Goal: Navigation & Orientation: Find specific page/section

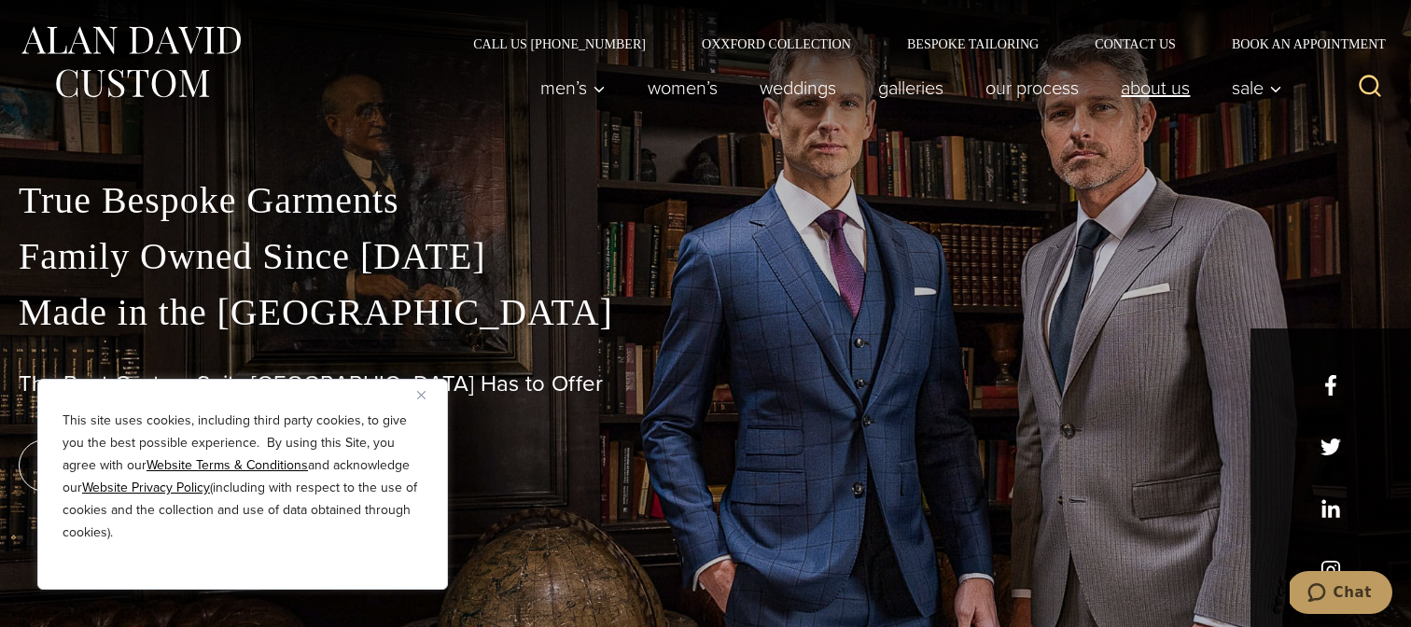
click at [1153, 95] on link "About Us" at bounding box center [1155, 87] width 111 height 37
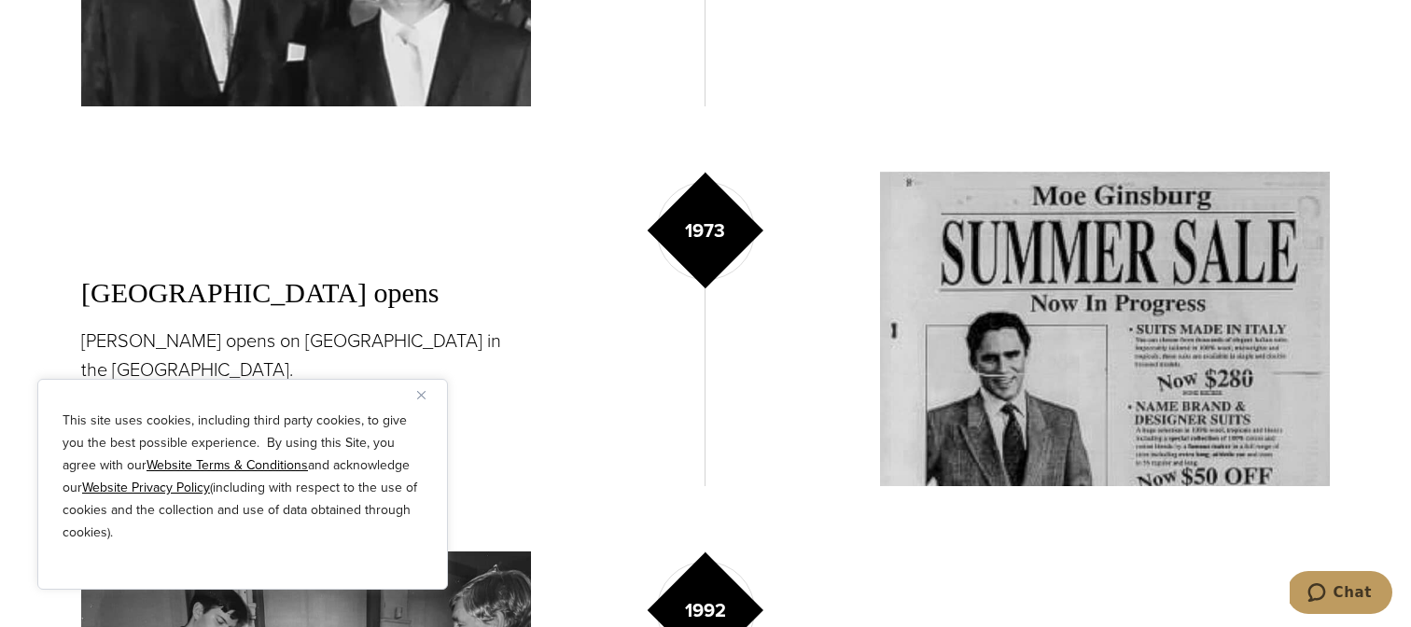
scroll to position [1856, 0]
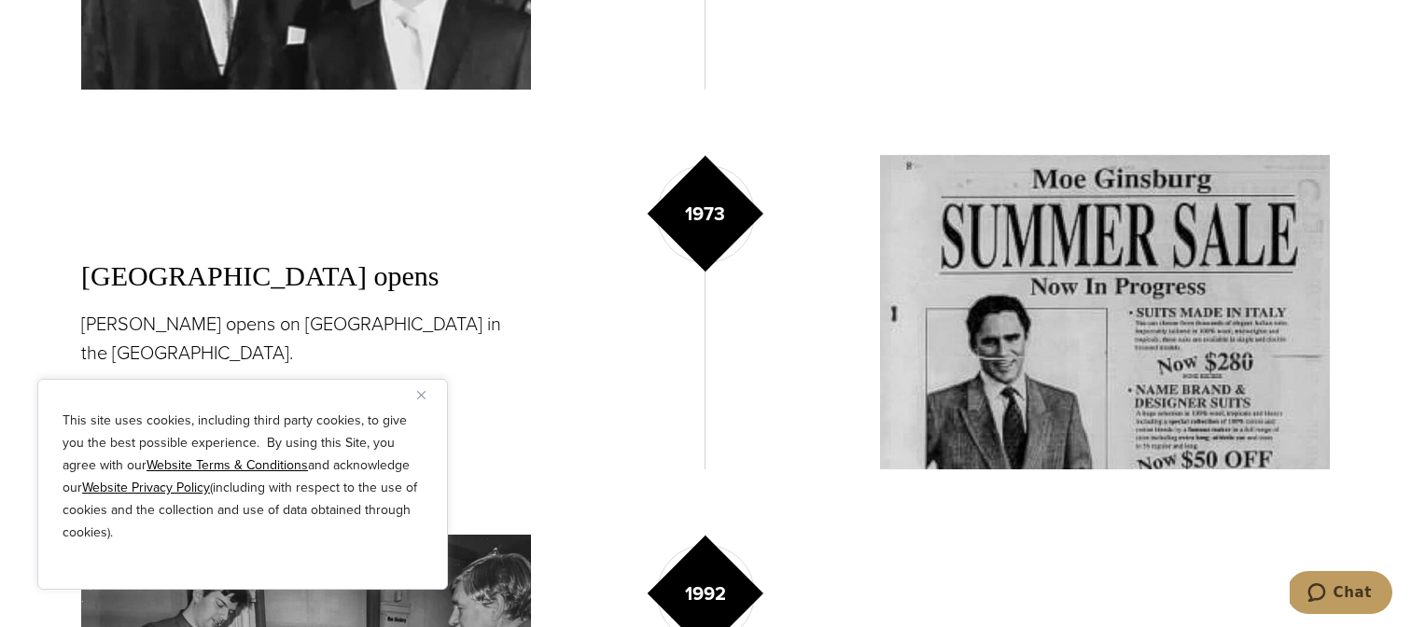
click at [428, 399] on button "Close" at bounding box center [428, 395] width 22 height 22
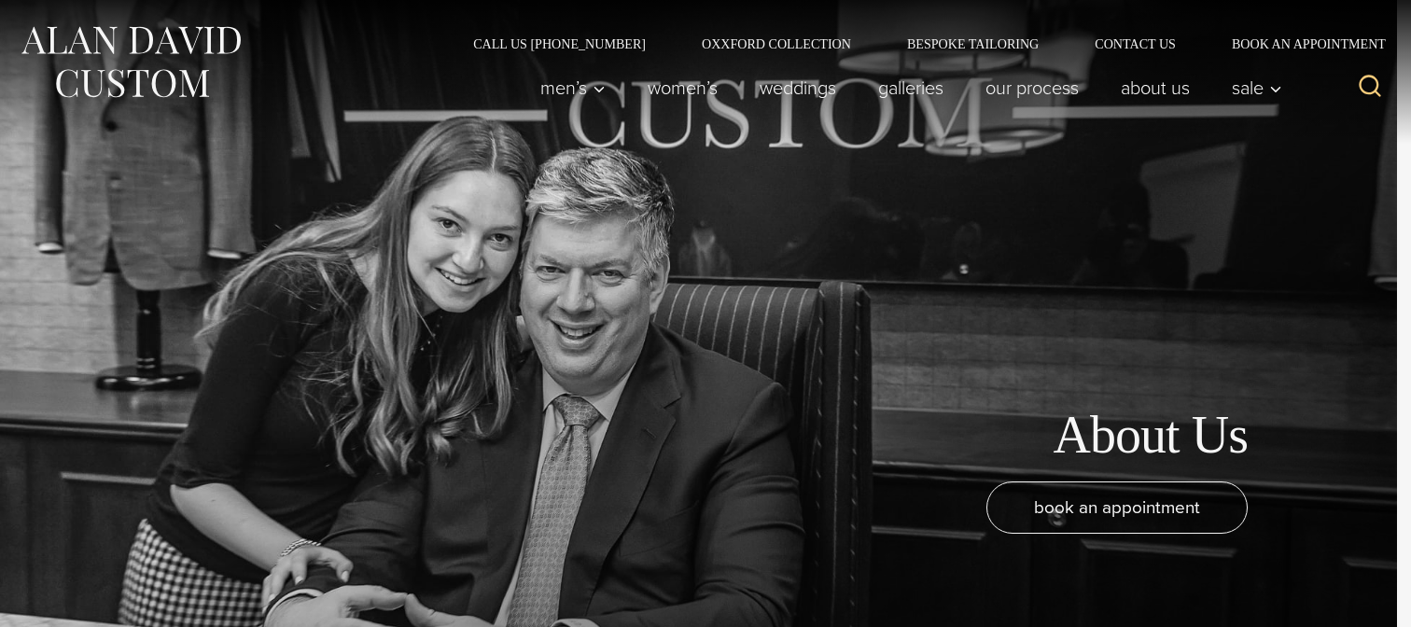
scroll to position [0, 0]
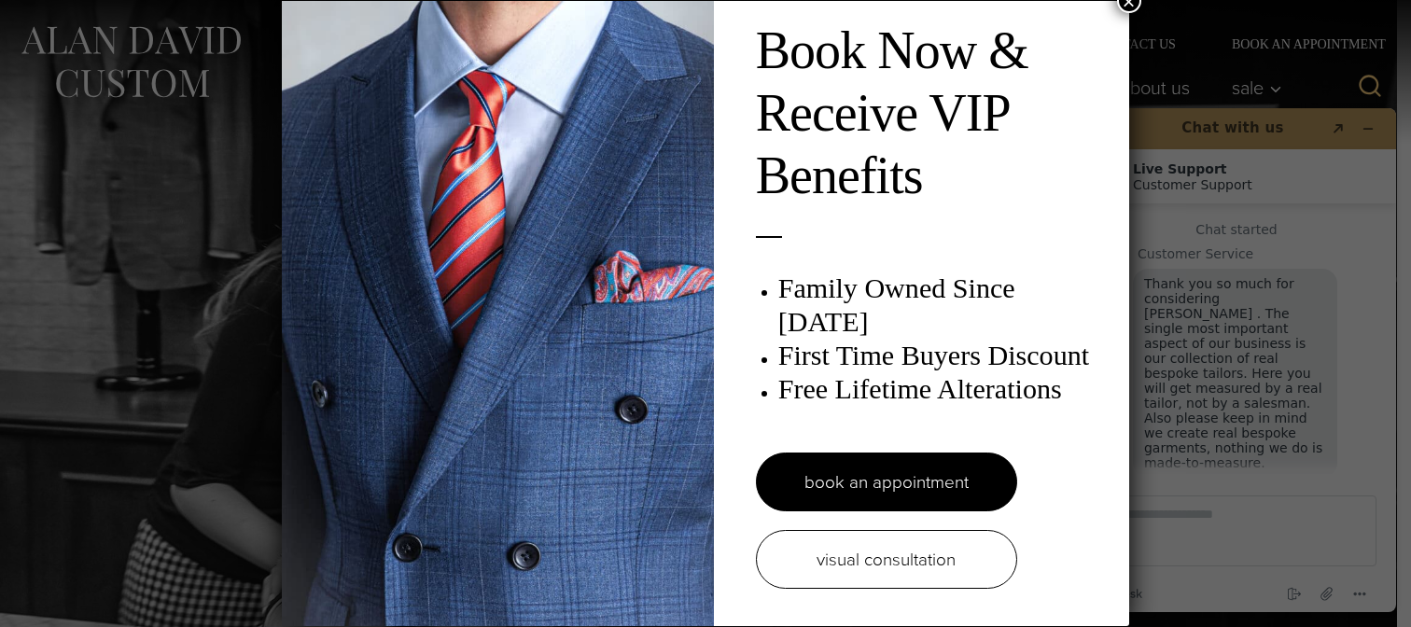
click at [1128, 6] on button "×" at bounding box center [1129, 1] width 24 height 24
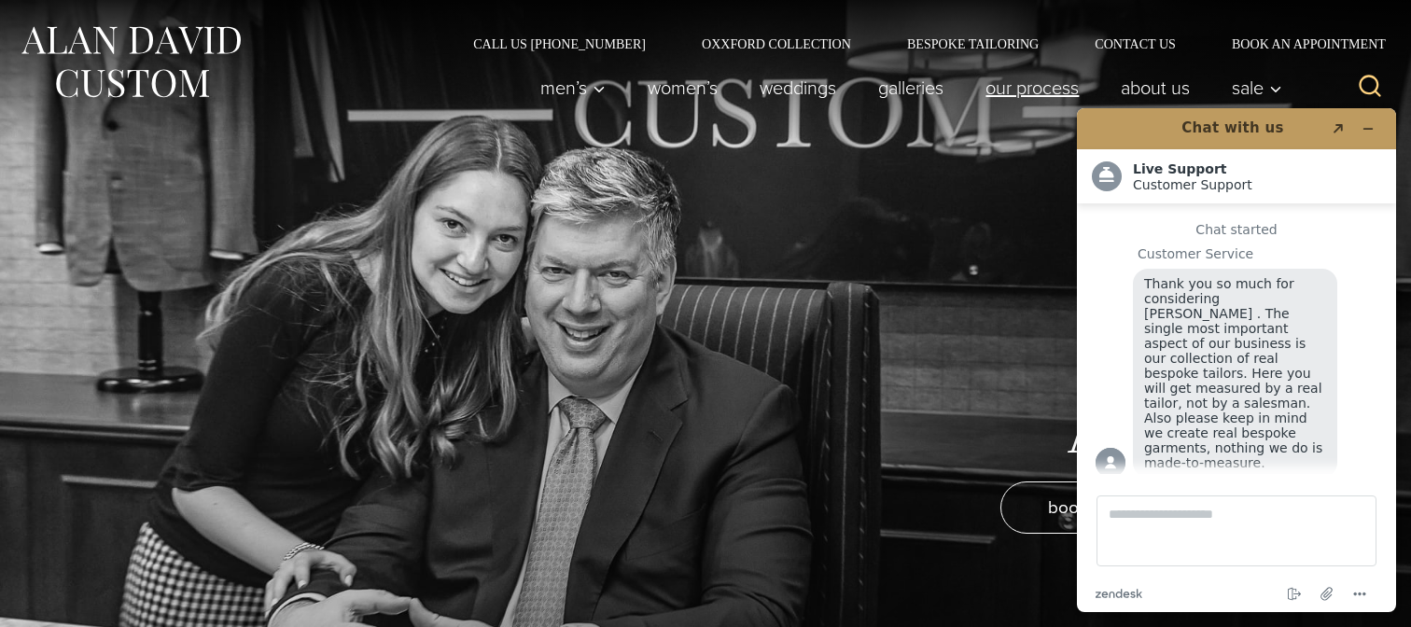
click at [1045, 89] on link "Our Process" at bounding box center [1032, 87] width 135 height 37
